Goal: Information Seeking & Learning: Check status

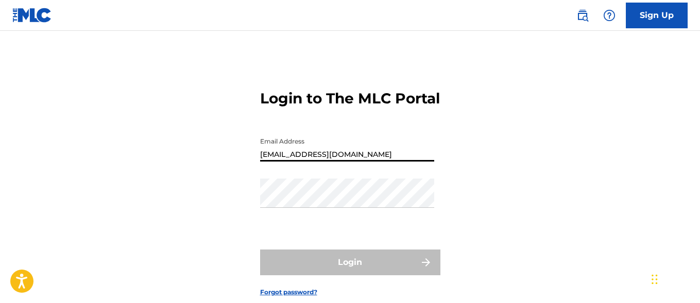
type input "[EMAIL_ADDRESS][DOMAIN_NAME]"
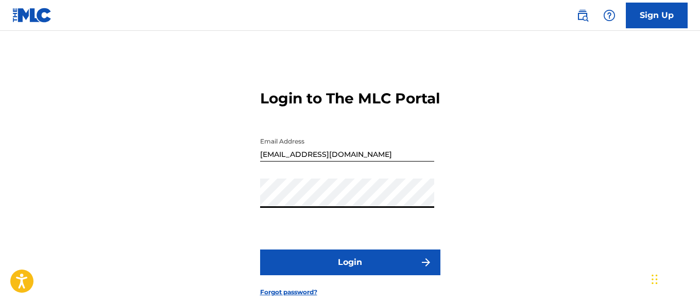
click at [350, 276] on button "Login" at bounding box center [350, 263] width 180 height 26
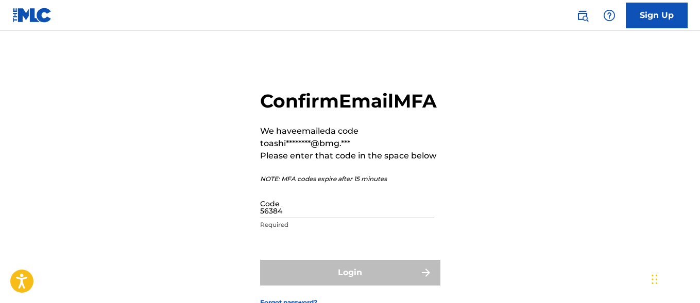
type input "563840"
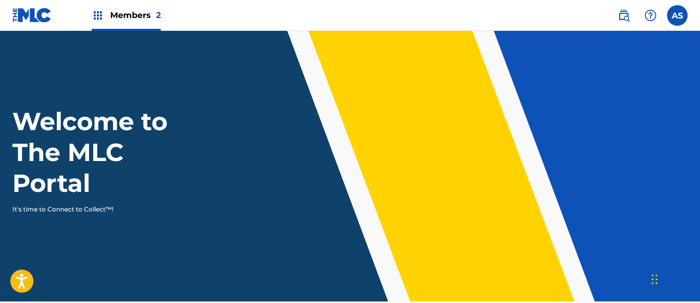
click at [98, 15] on img at bounding box center [98, 15] width 12 height 12
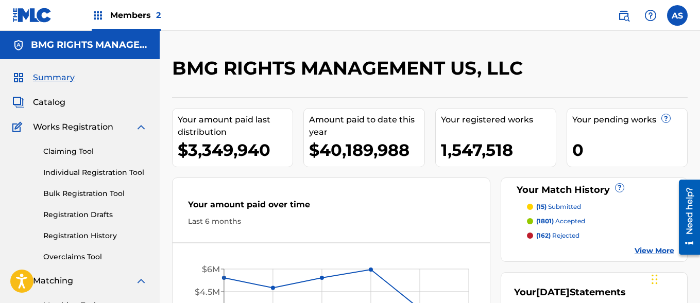
scroll to position [224, 0]
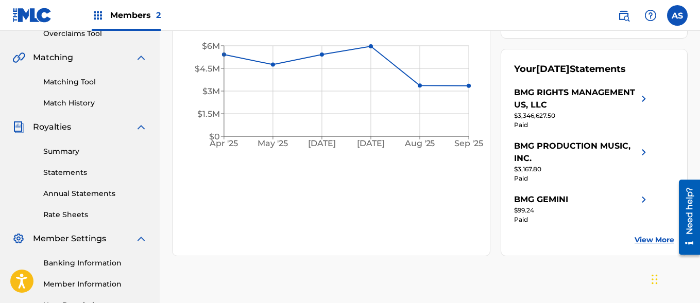
click at [95, 151] on link "Summary" at bounding box center [95, 151] width 104 height 11
